Goal: Use online tool/utility: Use online tool/utility

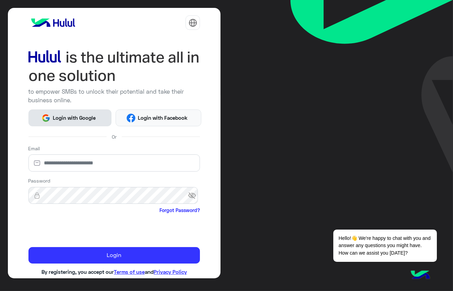
click at [81, 123] on button "Login with Google" at bounding box center [69, 117] width 83 height 17
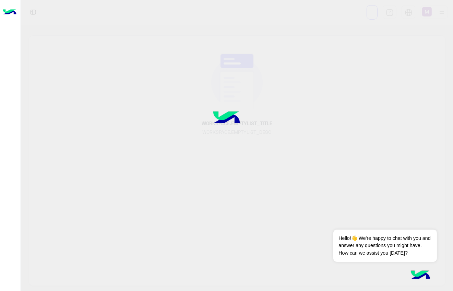
click at [154, 133] on div at bounding box center [226, 145] width 453 height 291
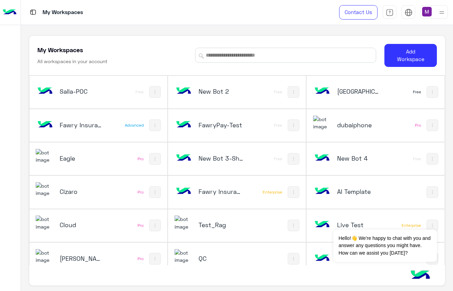
click at [353, 123] on h5 "dubaiphone" at bounding box center [359, 125] width 45 height 8
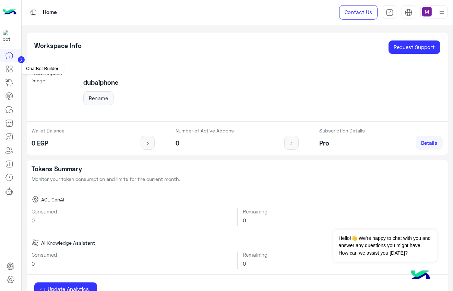
click at [8, 69] on icon at bounding box center [9, 69] width 8 height 8
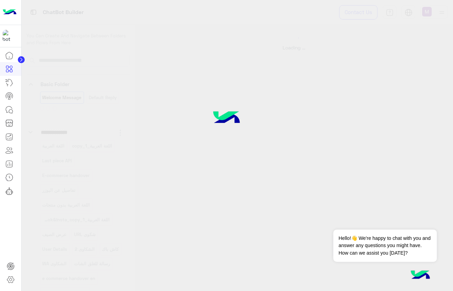
select select "*"
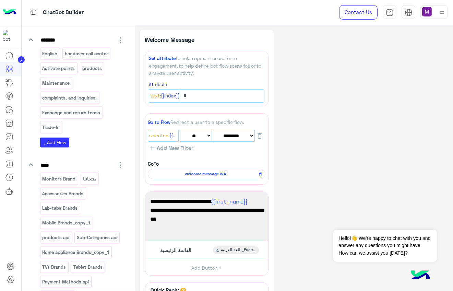
scroll to position [1681, 0]
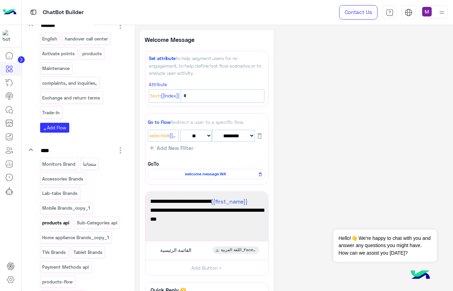
click at [51, 219] on p "products api" at bounding box center [56, 223] width 28 height 8
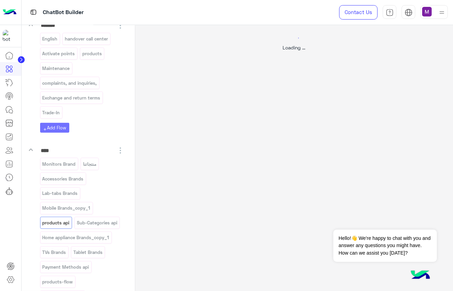
select select "****"
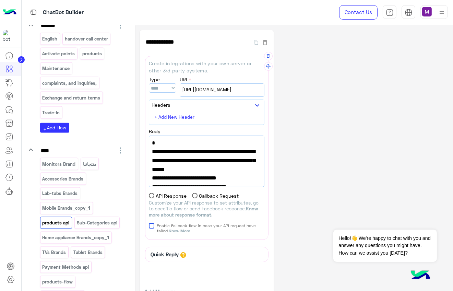
click at [209, 92] on span "[URL][DOMAIN_NAME]" at bounding box center [222, 90] width 80 height 8
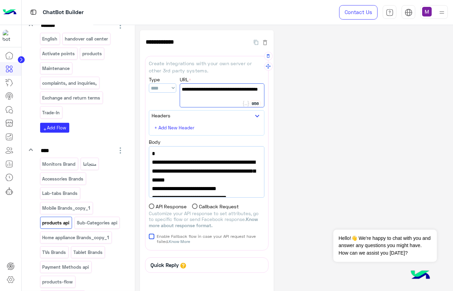
scroll to position [9, 0]
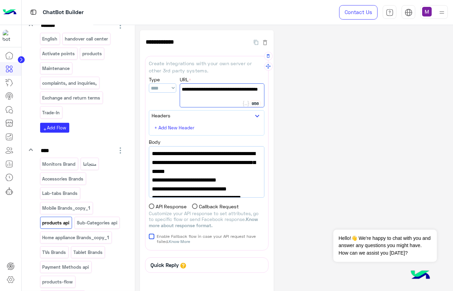
drag, startPoint x: 205, startPoint y: 178, endPoint x: 174, endPoint y: 154, distance: 38.8
click at [174, 154] on span ""url": "[URL][DOMAIN_NAME][GEOGRAPHIC_DATA][GEOGRAPHIC_DATA]"," at bounding box center [206, 157] width 109 height 17
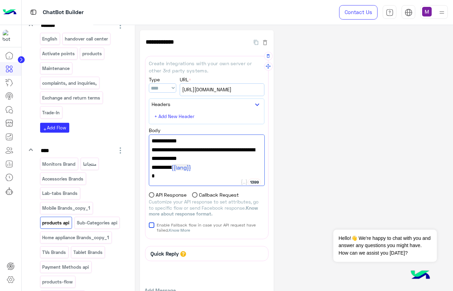
scroll to position [153, 0]
drag, startPoint x: 179, startPoint y: 154, endPoint x: 155, endPoint y: 147, distance: 25.4
click at [155, 147] on span ""username": "ck_e7b8a92d137df3568b4891962d11e419e0f8b44b"," at bounding box center [206, 140] width 110 height 26
click at [199, 154] on span ""username": "ck_e7b8a92d137df3568b4891962d11e419e0f8b44b"," at bounding box center [206, 140] width 110 height 26
drag, startPoint x: 179, startPoint y: 154, endPoint x: 154, endPoint y: 147, distance: 25.9
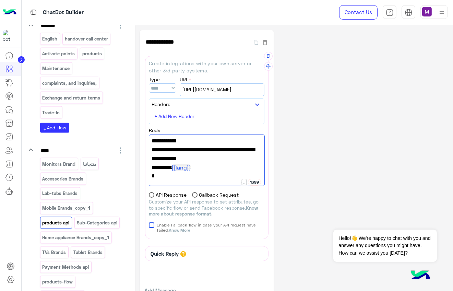
click at [154, 147] on span ""username": "ck_e7b8a92d137df3568b4891962d11e419e0f8b44b"," at bounding box center [206, 140] width 110 height 26
drag, startPoint x: 153, startPoint y: 171, endPoint x: 179, endPoint y: 177, distance: 26.7
click at [179, 163] on span ""password": "[SECURITY_DATA]"," at bounding box center [206, 158] width 110 height 9
